Goal: Task Accomplishment & Management: Complete application form

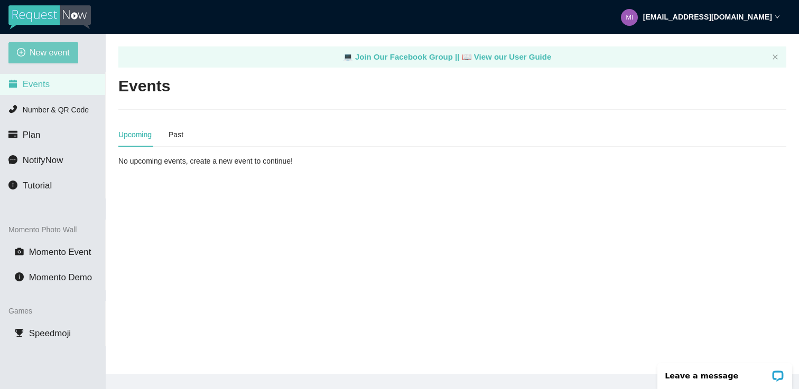
click at [52, 54] on span "New event" at bounding box center [50, 52] width 40 height 13
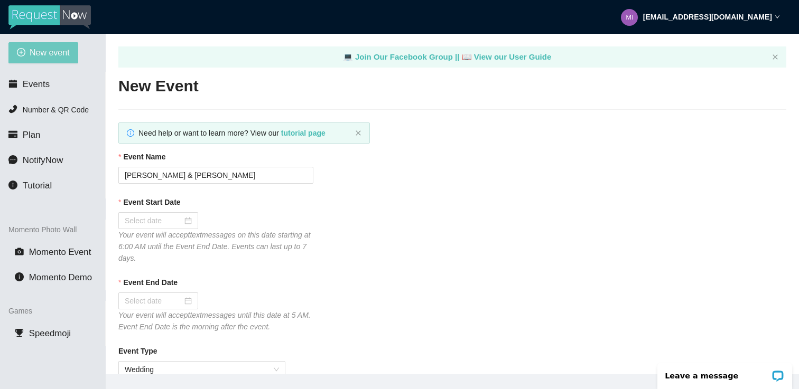
click at [52, 54] on span "New event" at bounding box center [50, 52] width 40 height 13
type textarea "[URL][DOMAIN_NAME]"
click at [230, 176] on input "[PERSON_NAME] & [PERSON_NAME]" at bounding box center [215, 175] width 195 height 17
click at [230, 176] on input "Abby Sutten & Carter Boothe" at bounding box center [215, 175] width 195 height 17
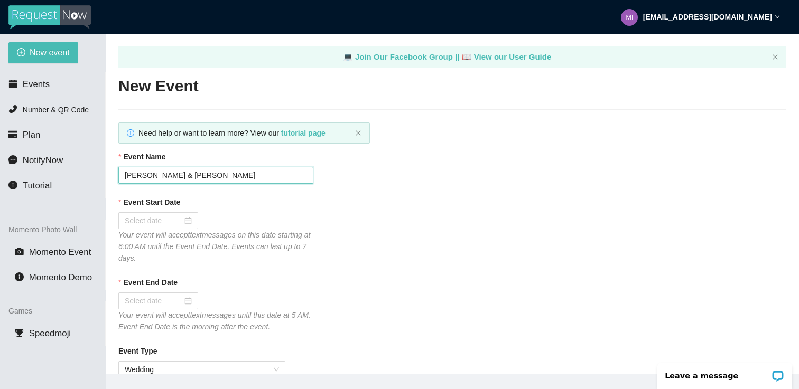
paste input "Jacob Kruse & Shea Lockin"
type input "Jacob Kruse & Shea Lockin"
click at [451, 153] on div "Event Name" at bounding box center [452, 159] width 668 height 16
click at [187, 215] on div at bounding box center [158, 220] width 80 height 17
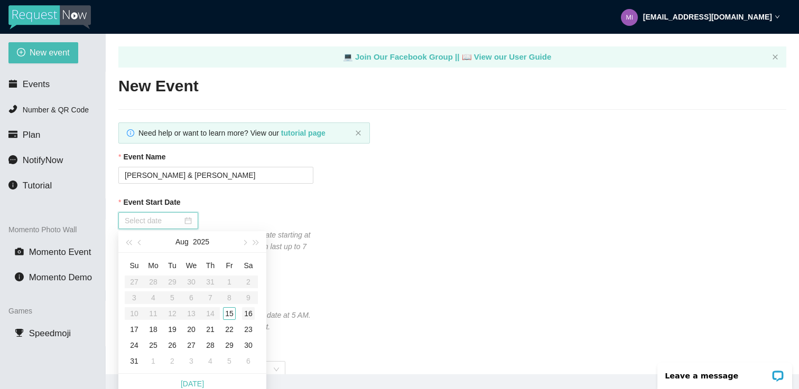
type input "08/16/2025"
click at [249, 312] on div "16" at bounding box center [248, 313] width 13 height 13
type input "08/17/2025"
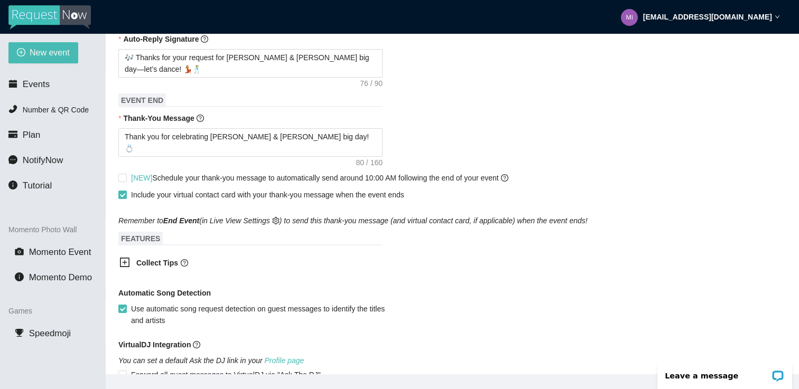
scroll to position [468, 0]
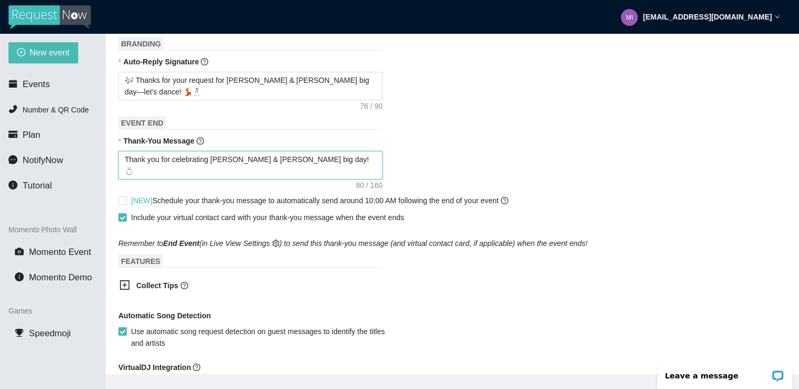
click at [230, 159] on textarea "Thank you for celebrating Abby & Carter’s big day! 💍 https://songtip.me/40t6dd3" at bounding box center [250, 165] width 264 height 29
type textarea "Thank you for celebrating Abb & Carter’s big day! 💍 https://songtip.me/40t6dd3"
type textarea "Thank you for celebrating Ab & Carter’s big day! 💍 https://songtip.me/40t6dd3"
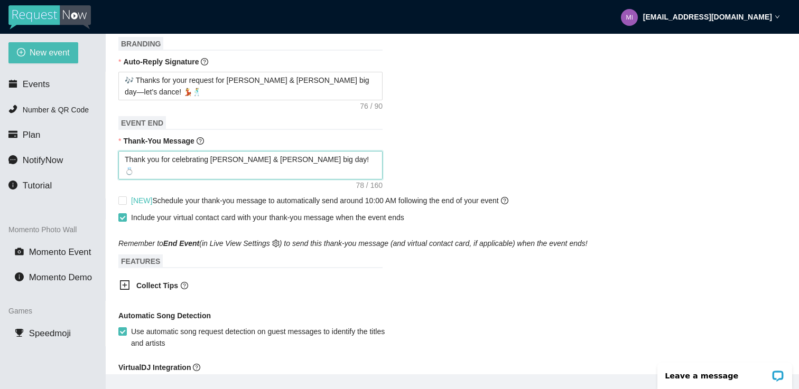
type textarea "Thank you for celebrating A & Carter’s big day! 💍 https://songtip.me/40t6dd3"
type textarea "Thank you for celebrating & Carter’s big day! 💍 https://songtip.me/40t6dd3"
type textarea "Thank you for celebrating J & Carter’s big day! 💍 https://songtip.me/40t6dd3"
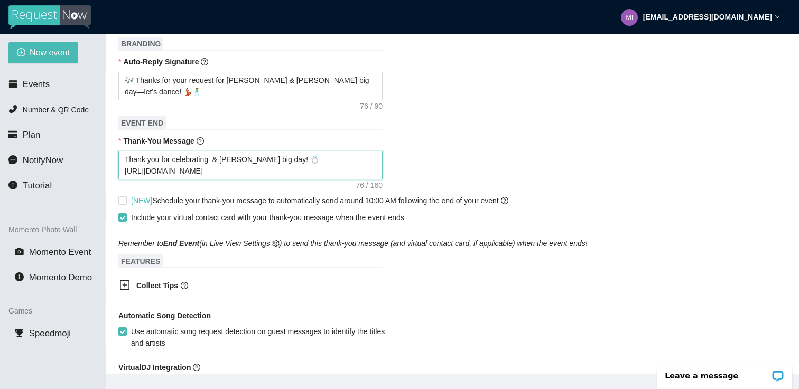
type textarea "Thank you for celebrating J & Carter’s big day! 💍 https://songtip.me/40t6dd3"
type textarea "Thank you for celebrating Jo & Carter’s big day! 💍 https://songtip.me/40t6dd3"
type textarea "Thank you for celebrating Jok & Carter’s big day! 💍 https://songtip.me/40t6dd3"
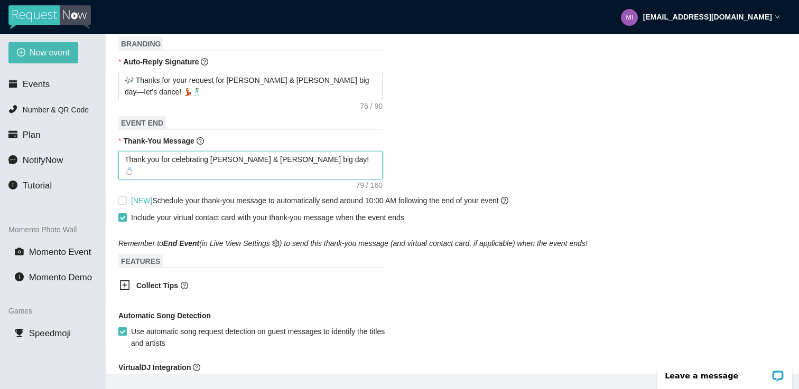
type textarea "Thank you for celebrating Jo & Carter’s big day! 💍 https://songtip.me/40t6dd3"
type textarea "Thank you for celebrating J & Carter’s big day! 💍 https://songtip.me/40t6dd3"
type textarea "Thank you for celebrating Ja & Carter’s big day! 💍 https://songtip.me/40t6dd3"
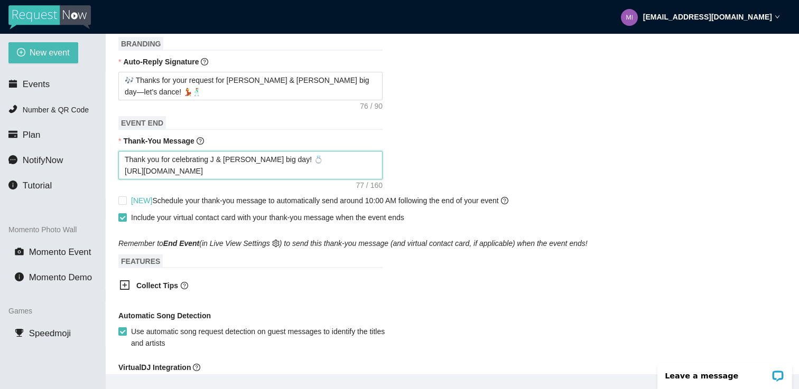
type textarea "Thank you for celebrating Ja & Carter’s big day! 💍 https://songtip.me/40t6dd3"
type textarea "Thank you for celebrating Jac & Carter’s big day! 💍 https://songtip.me/40t6dd3"
type textarea "Thank you for celebrating Jaco & Carter’s big day! 💍 https://songtip.me/40t6dd3"
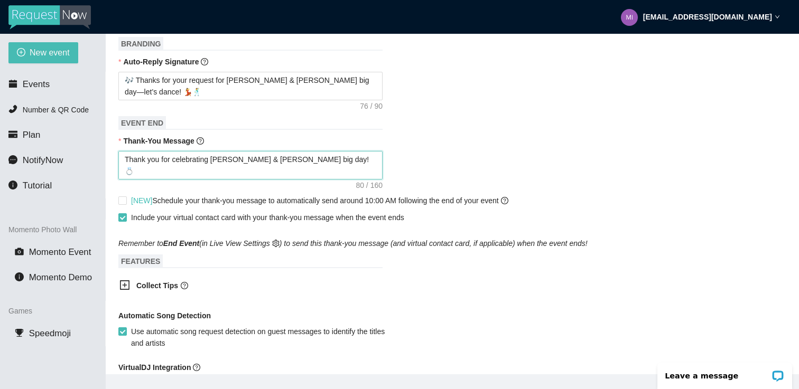
type textarea "Thank you for celebrating Jacob & Carter’s big day! 💍 https://songtip.me/40t6dd3"
drag, startPoint x: 264, startPoint y: 162, endPoint x: 244, endPoint y: 165, distance: 20.2
click at [244, 165] on textarea "Thank you for celebrating Jacob & Carter’s big day! 💍 https://songtip.me/40t6dd3" at bounding box center [250, 165] width 264 height 29
type textarea "Thank you for celebrating Jacob & Sr’s big day! 💍 https://songtip.me/40t6dd3"
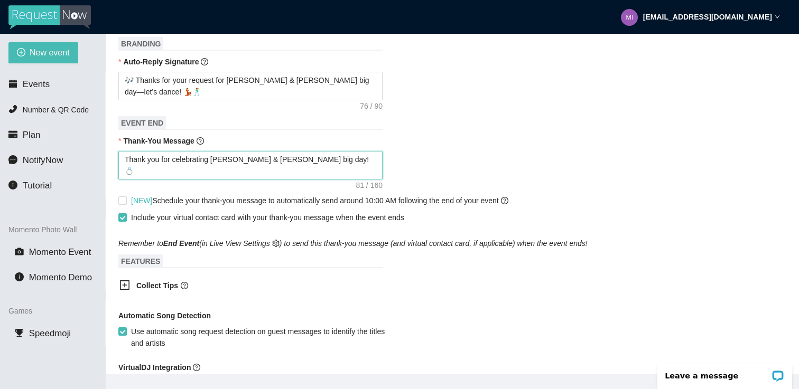
type textarea "Thank you for celebrating Jacob & Sr’s big day! 💍 https://songtip.me/40t6dd3"
type textarea "Thank you for celebrating Jacob & Shr’s big day! 💍 https://songtip.me/40t6dd3"
type textarea "Thank you for celebrating Jacob & Sher’s big day! 💍 https://songtip.me/40t6dd3"
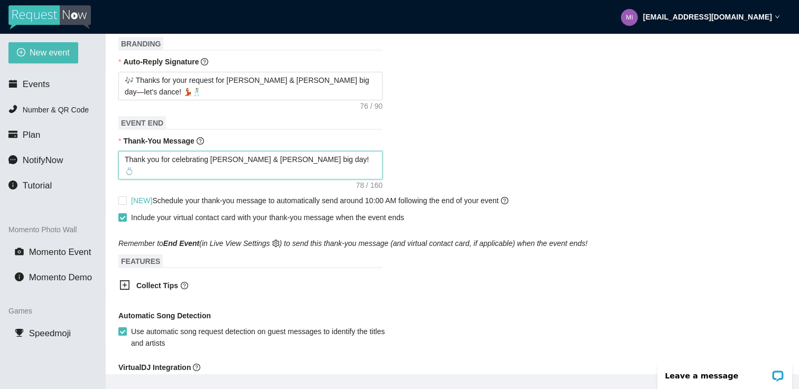
type textarea "Thank you for celebrating Jacob & Shear’s big day! 💍 https://songtip.me/40t6dd3"
type textarea "Thank you for celebrating Jacob & Shea’s big day! 💍 https://songtip.me/40t6dd3"
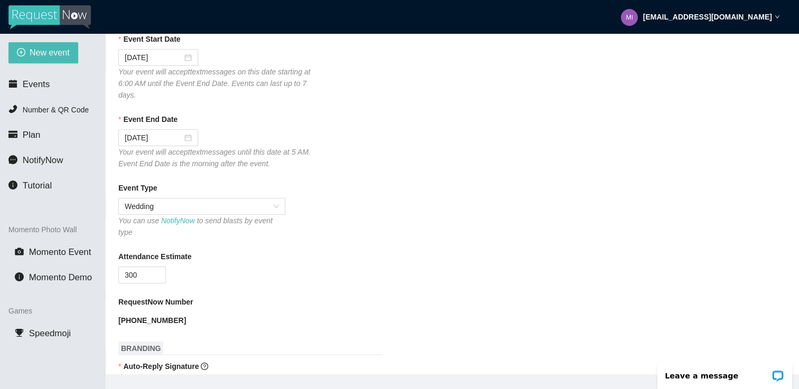
scroll to position [349, 0]
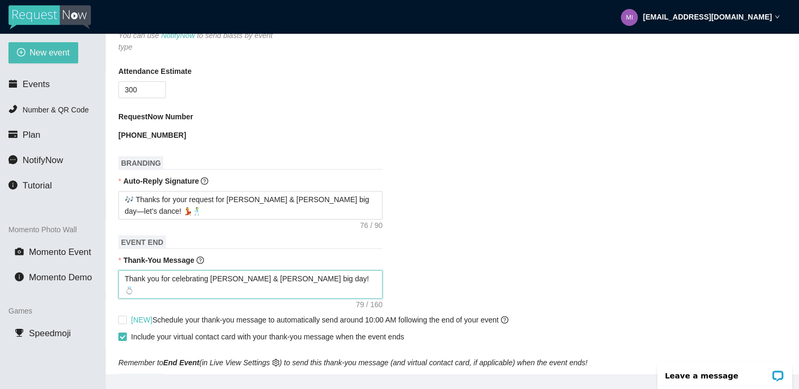
drag, startPoint x: 214, startPoint y: 278, endPoint x: 266, endPoint y: 284, distance: 52.6
click at [266, 284] on textarea "Thank you for celebrating Jacob & Shea’s big day! 💍 https://songtip.me/40t6dd3" at bounding box center [250, 284] width 264 height 29
type textarea "Thank you for celebrating Jacob & Shea’s big day! 💍 https://songtip.me/40t6dd3"
drag, startPoint x: 276, startPoint y: 200, endPoint x: 231, endPoint y: 201, distance: 45.4
click at [231, 201] on textarea "🎶 Thanks for your request for Abby & Carter Boothe’s big day—let’s dance! 💃🕺" at bounding box center [250, 205] width 264 height 29
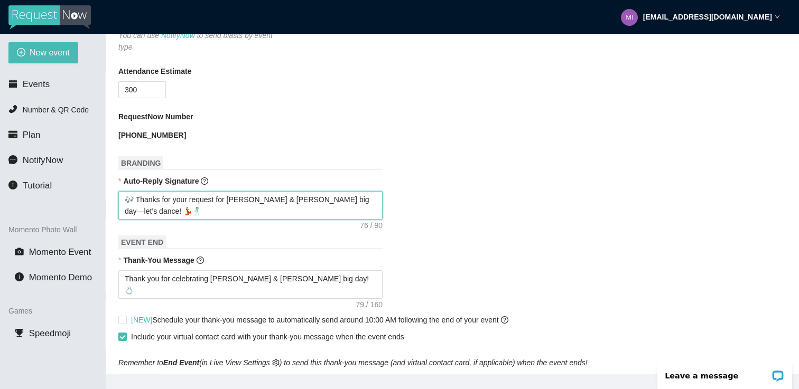
click at [231, 201] on textarea "🎶 Thanks for your request for Abby & Carter Boothe’s big day—let’s dance! 💃🕺" at bounding box center [250, 205] width 264 height 29
drag, startPoint x: 231, startPoint y: 201, endPoint x: 308, endPoint y: 205, distance: 77.2
click at [308, 205] on textarea "🎶 Thanks for your request for Abby & Carter Boothe’s big day—let’s dance! 💃🕺" at bounding box center [250, 205] width 264 height 29
paste textarea "Jacob & Shea"
type textarea "🎶 Thanks for your request for Jacob & Shea’s big day—let’s dance! 💃🕺"
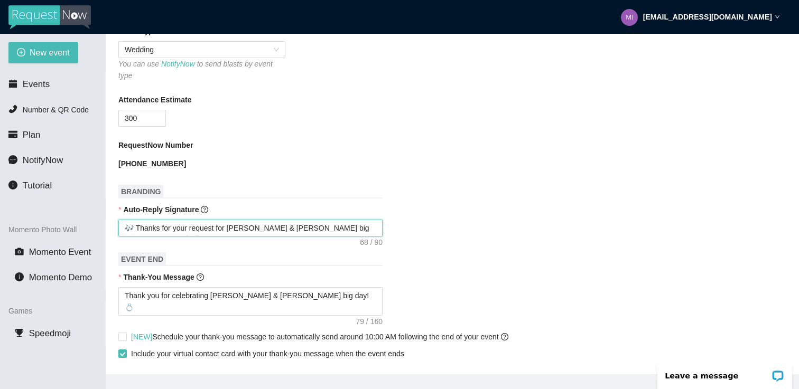
scroll to position [322, 0]
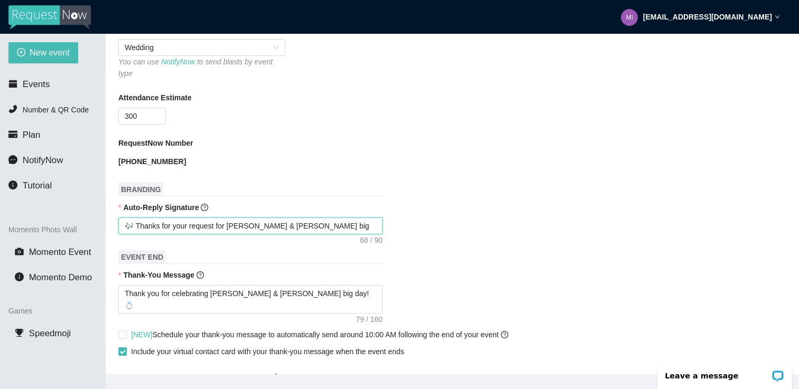
type textarea "🎶 Thanks for your request for Jacob & Shea’s big day—let’s dance! 💃🕺"
click at [291, 255] on h1 "EVENT END" at bounding box center [250, 257] width 264 height 14
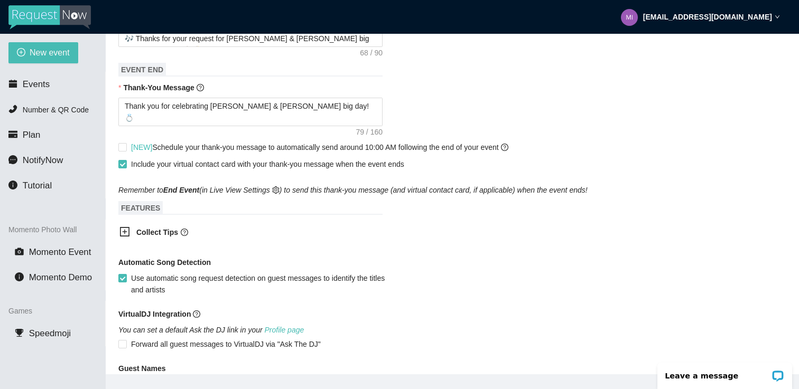
scroll to position [511, 0]
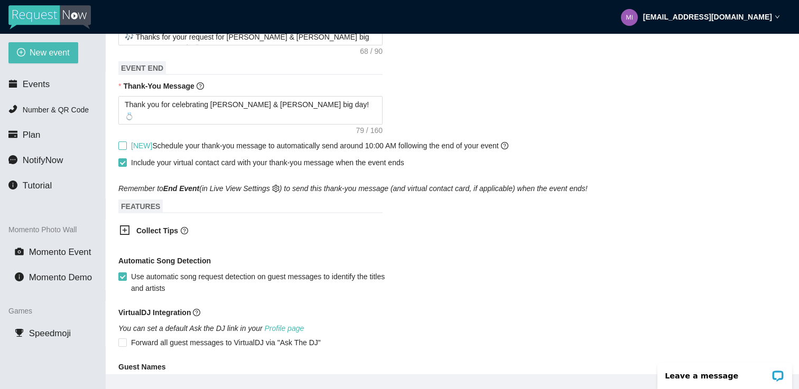
click at [123, 148] on input "[NEW] Schedule your thank-you message to automatically send around 10:00 AM fol…" at bounding box center [121, 145] width 7 height 7
checkbox input "true"
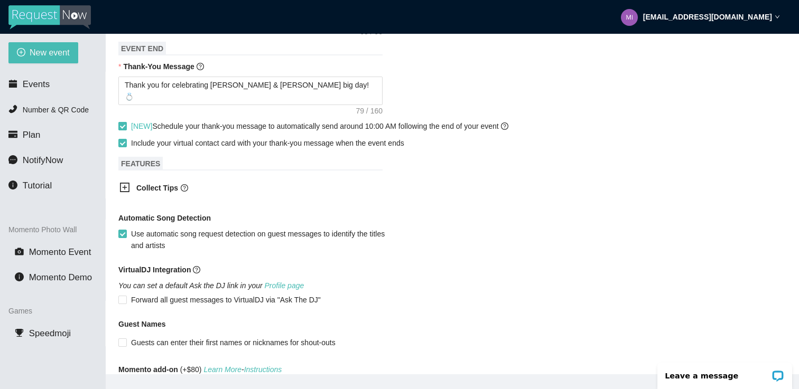
scroll to position [622, 0]
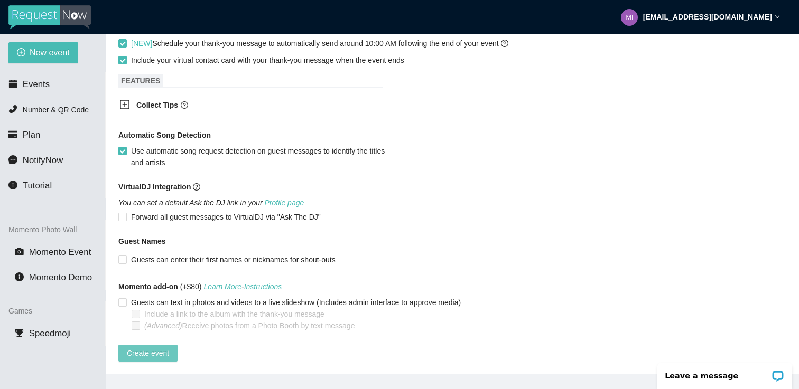
click at [157, 348] on span "Create event" at bounding box center [148, 354] width 42 height 12
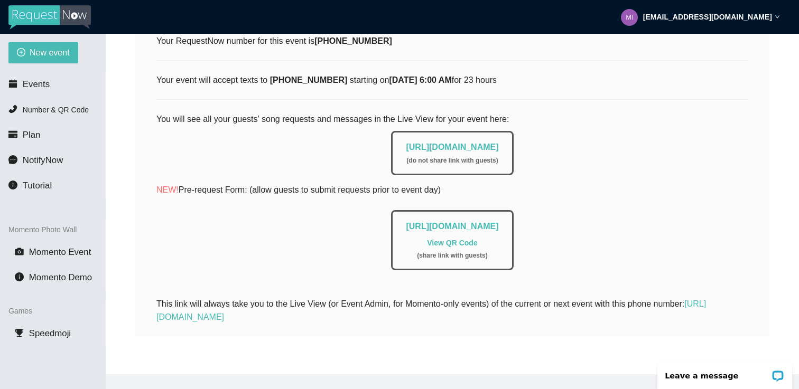
scroll to position [203, 0]
